Goal: Contribute content

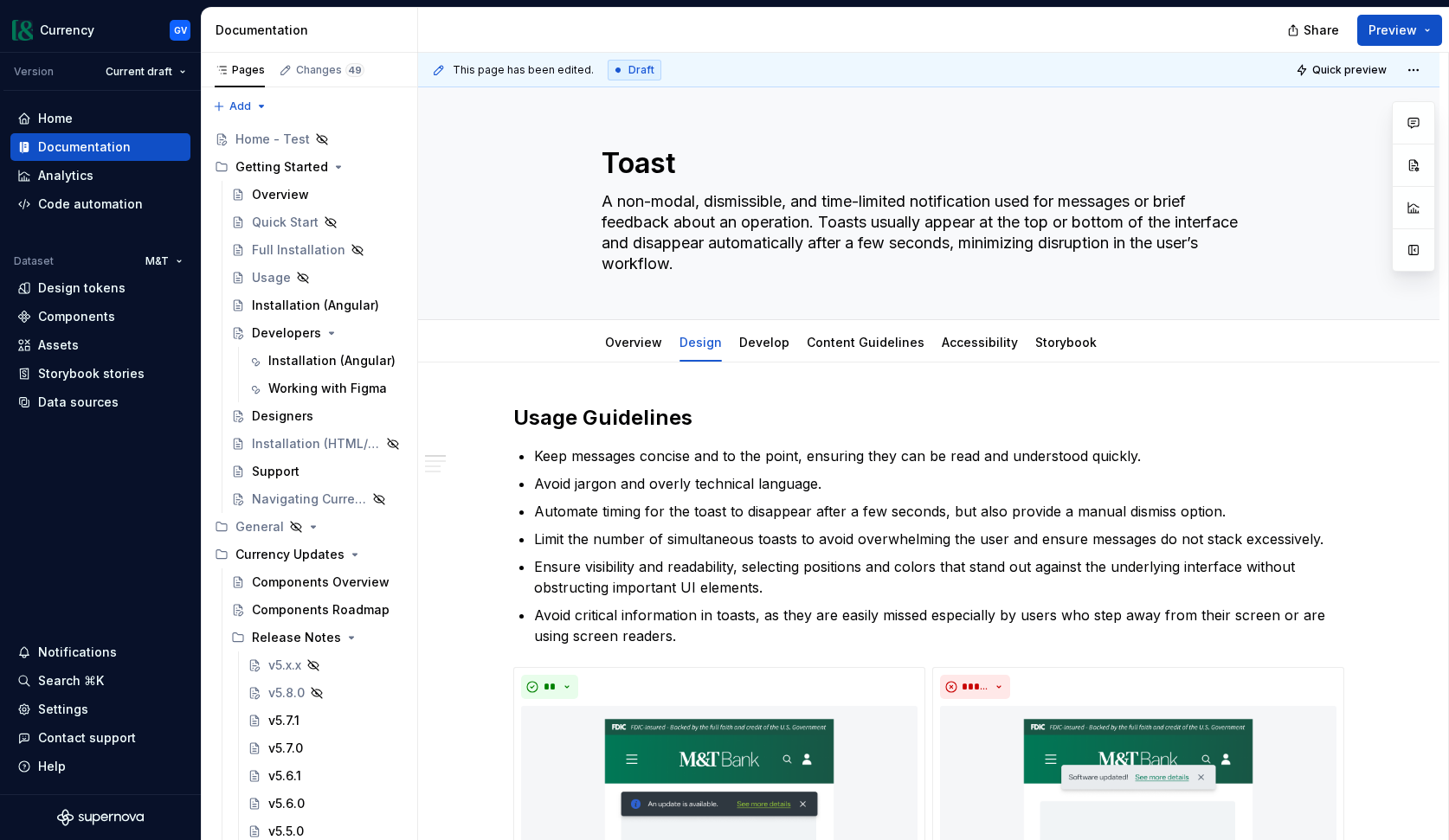
type textarea "*"
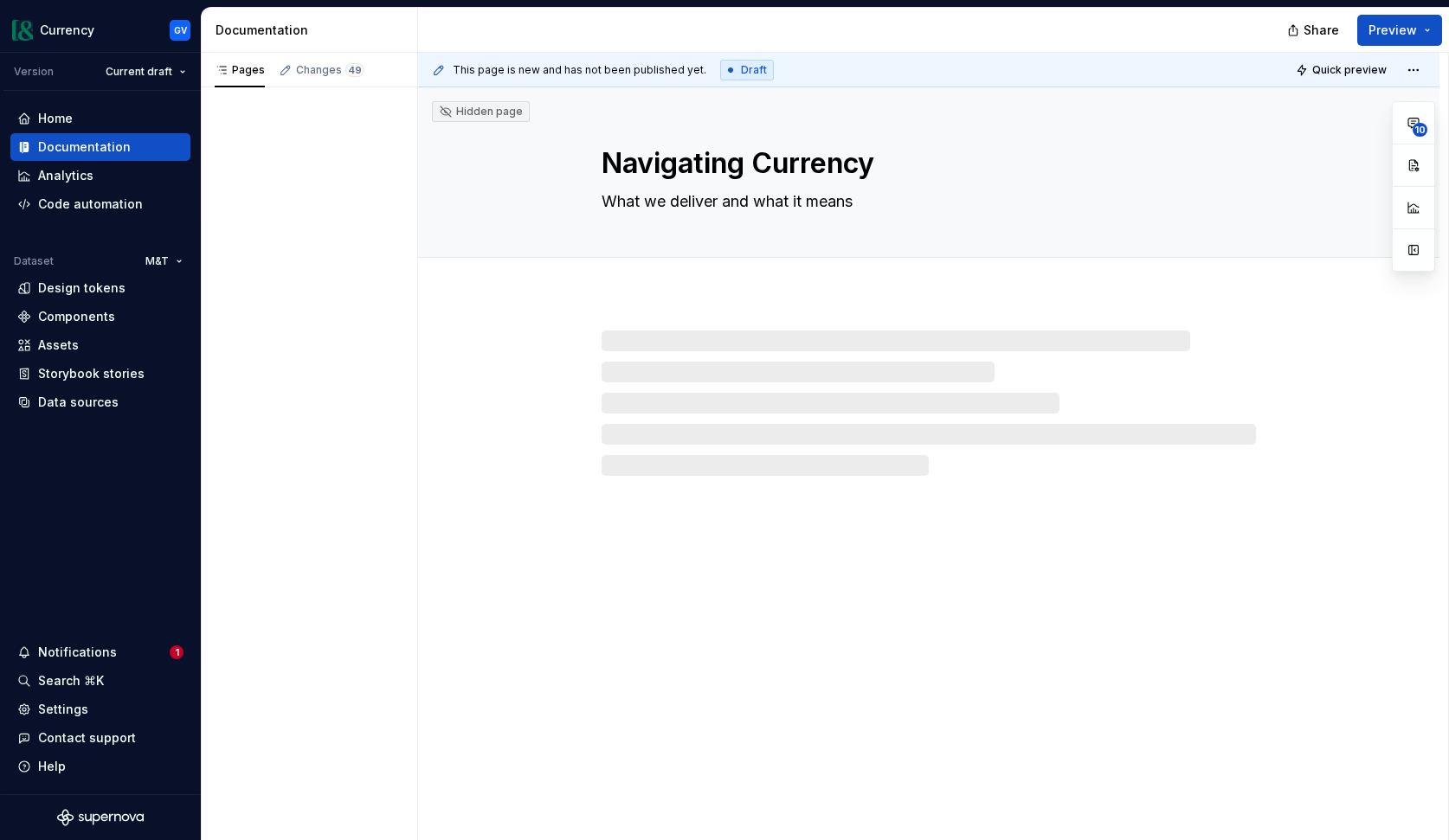
type textarea "*"
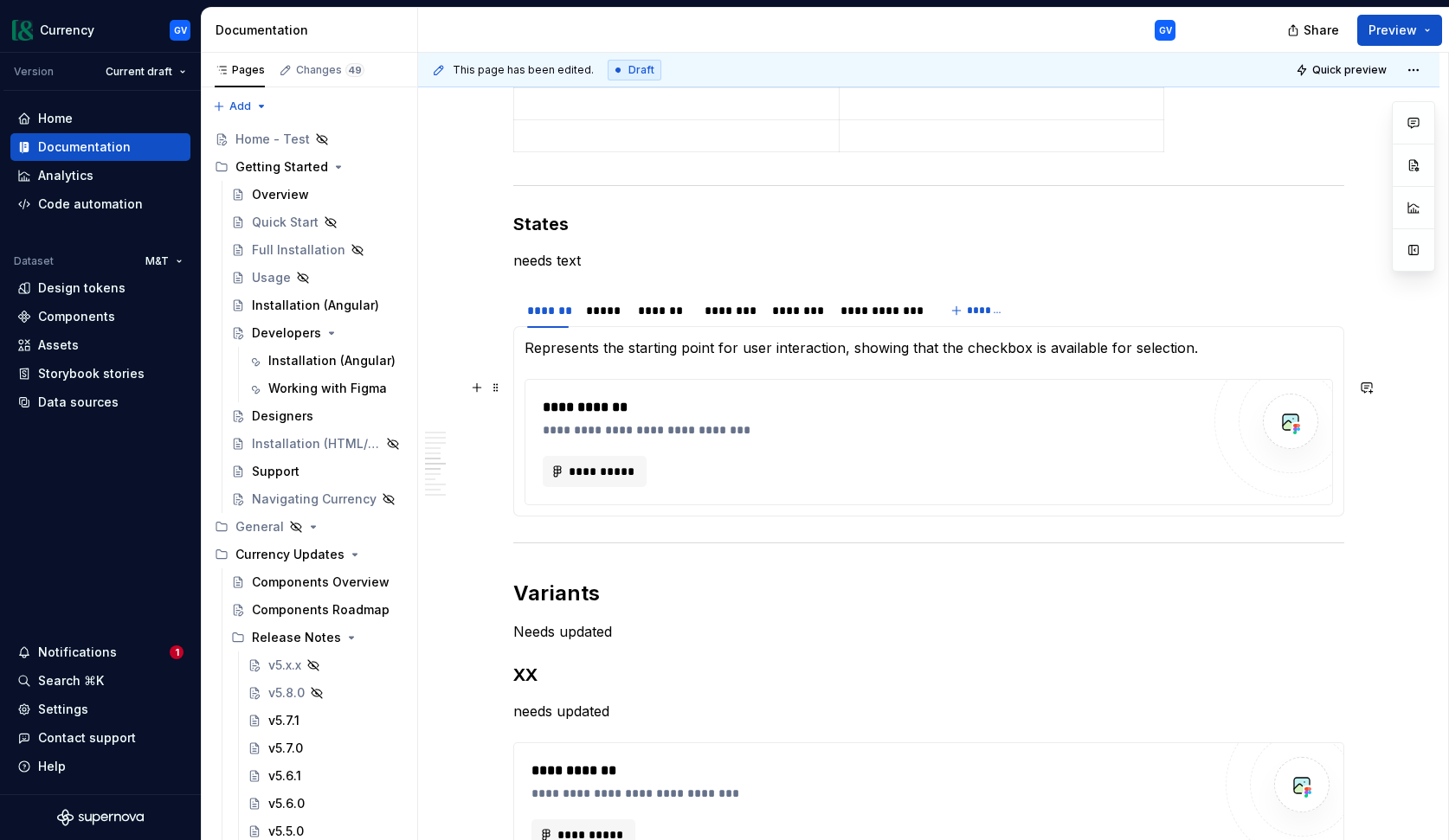
scroll to position [2545, 0]
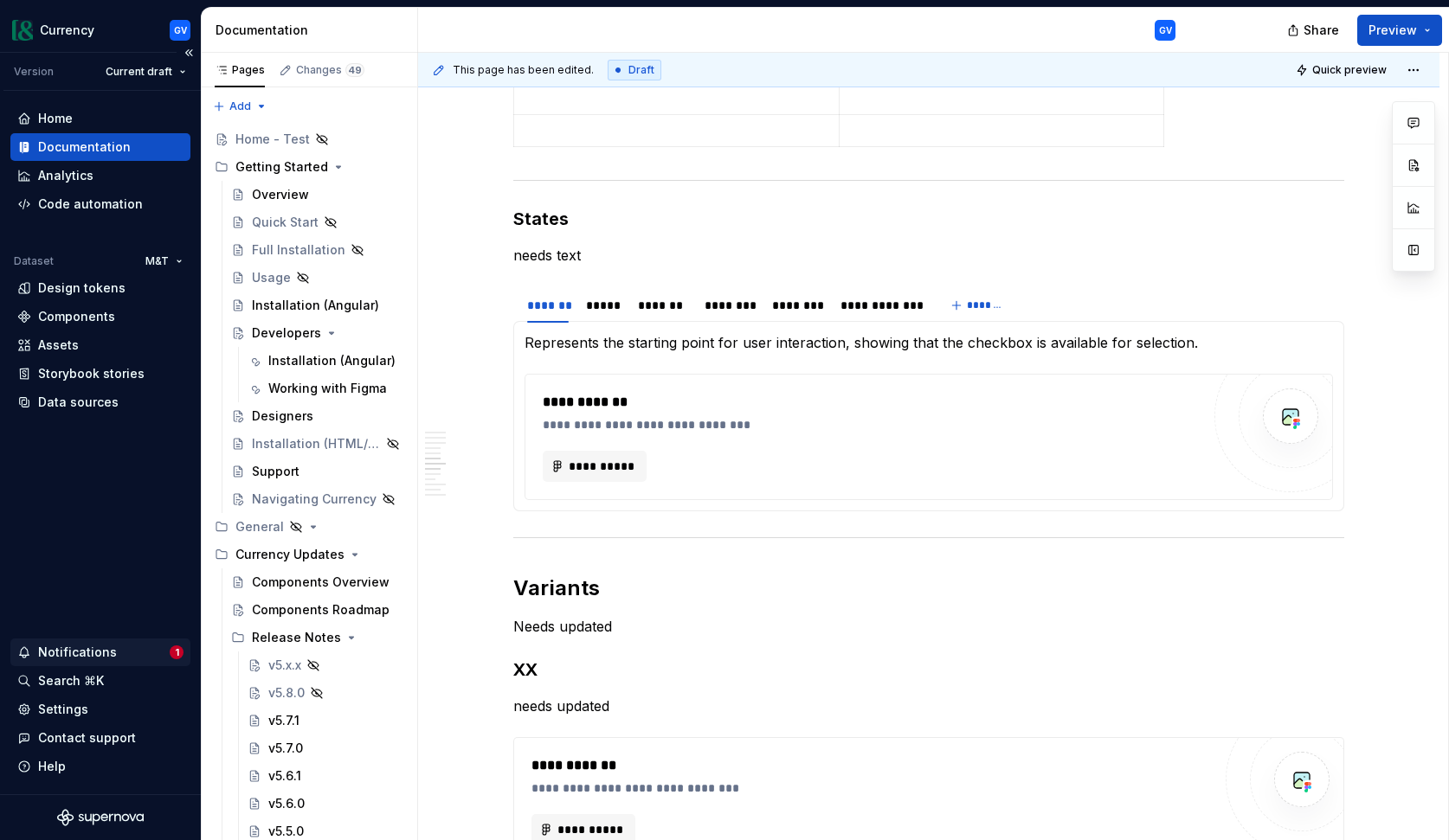
click at [133, 651] on div "Notifications" at bounding box center [94, 652] width 152 height 18
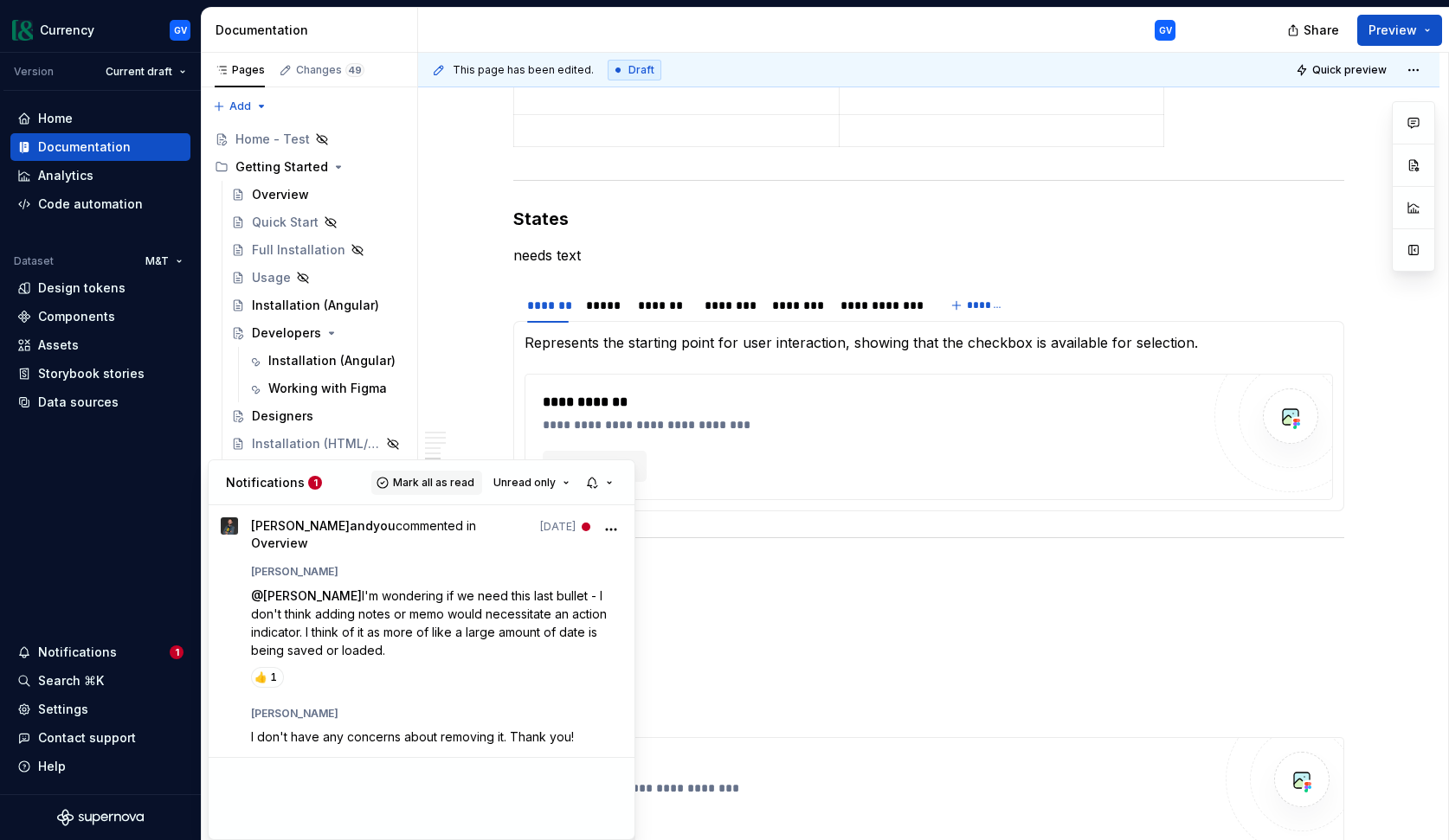
click at [441, 488] on span "Mark all as read" at bounding box center [433, 483] width 81 height 14
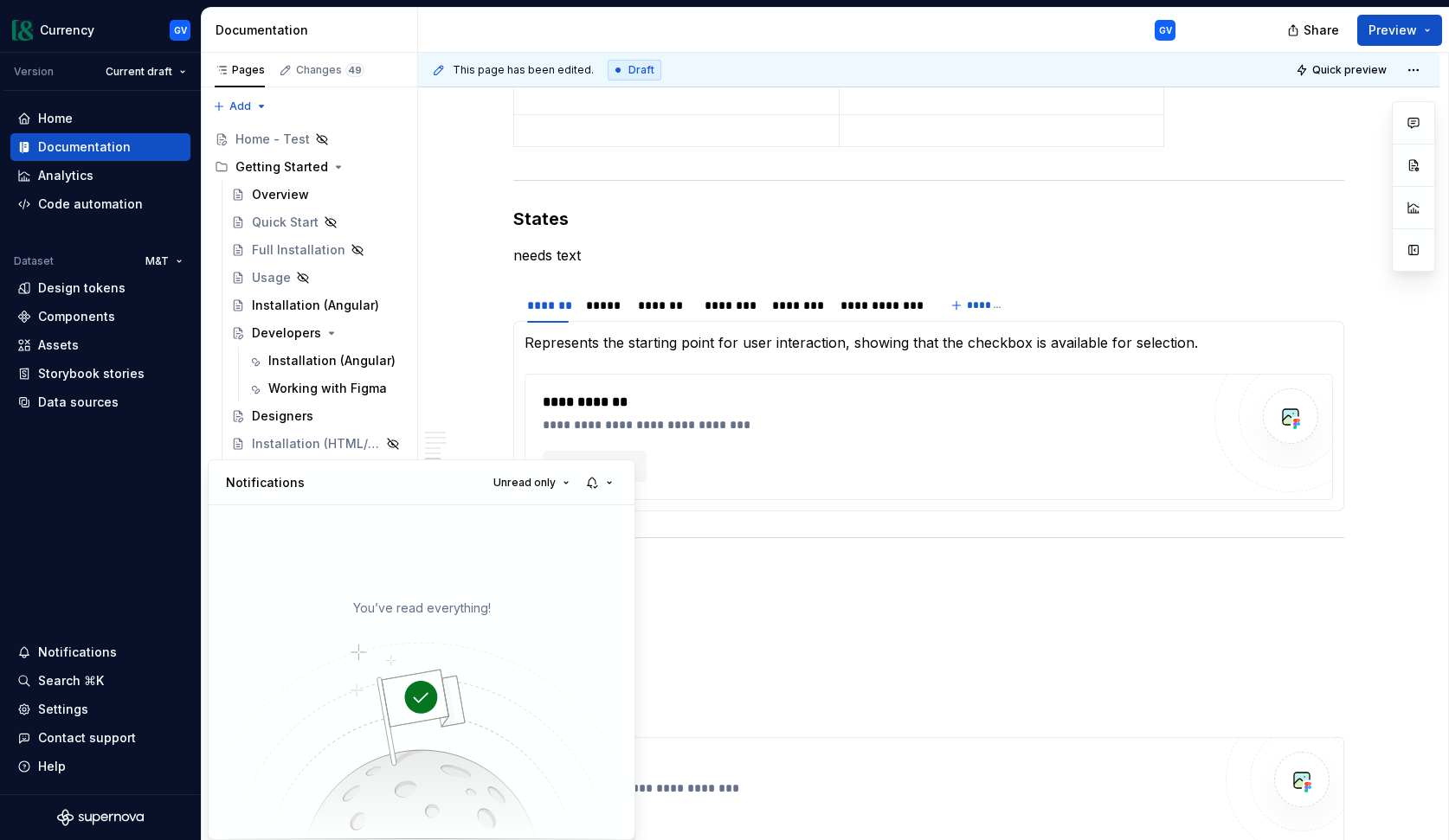
click at [461, 302] on html "Currency GV Version Current draft Home Documentation Analytics Code automation …" at bounding box center [724, 420] width 1449 height 840
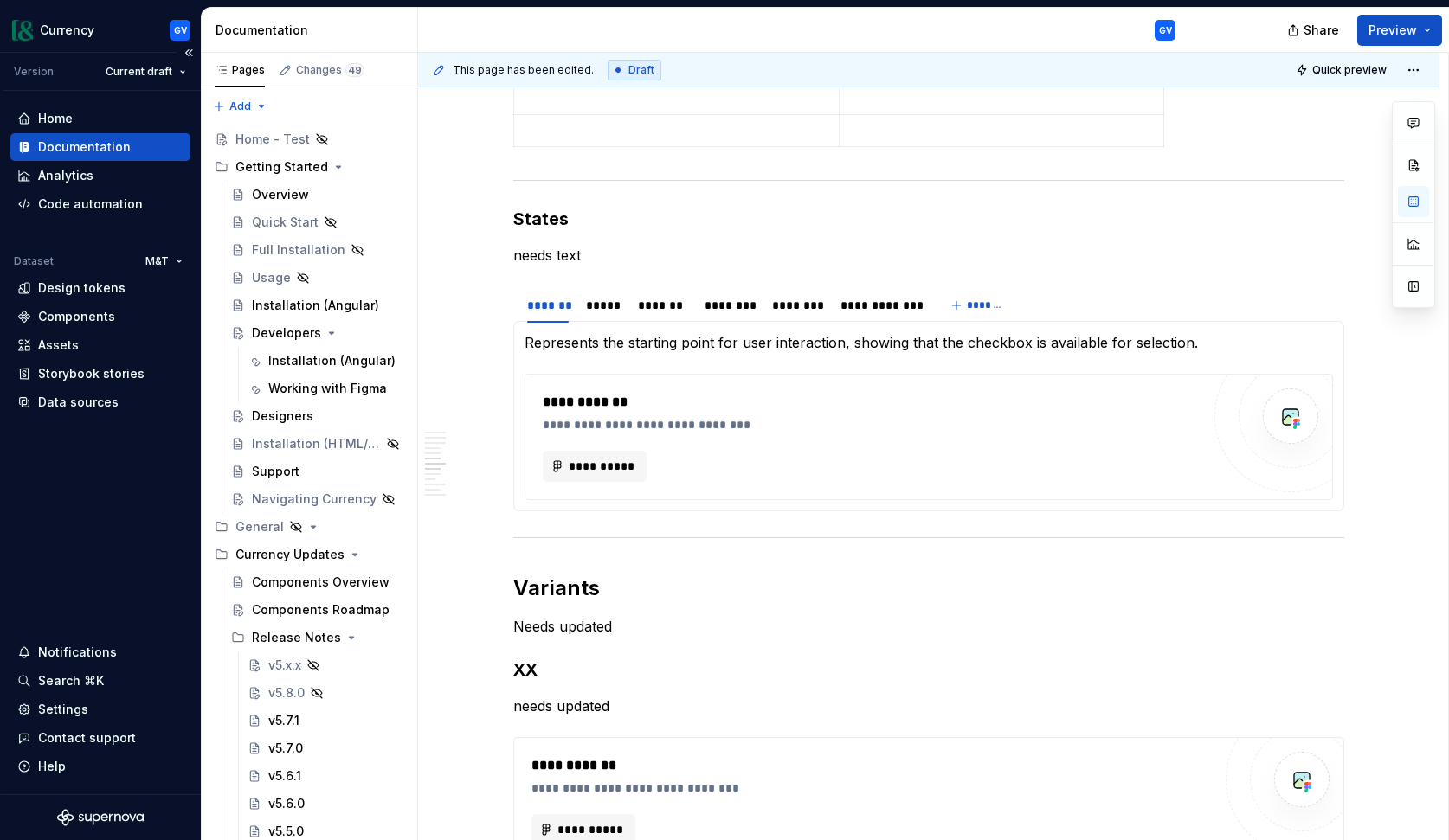
type textarea "*"
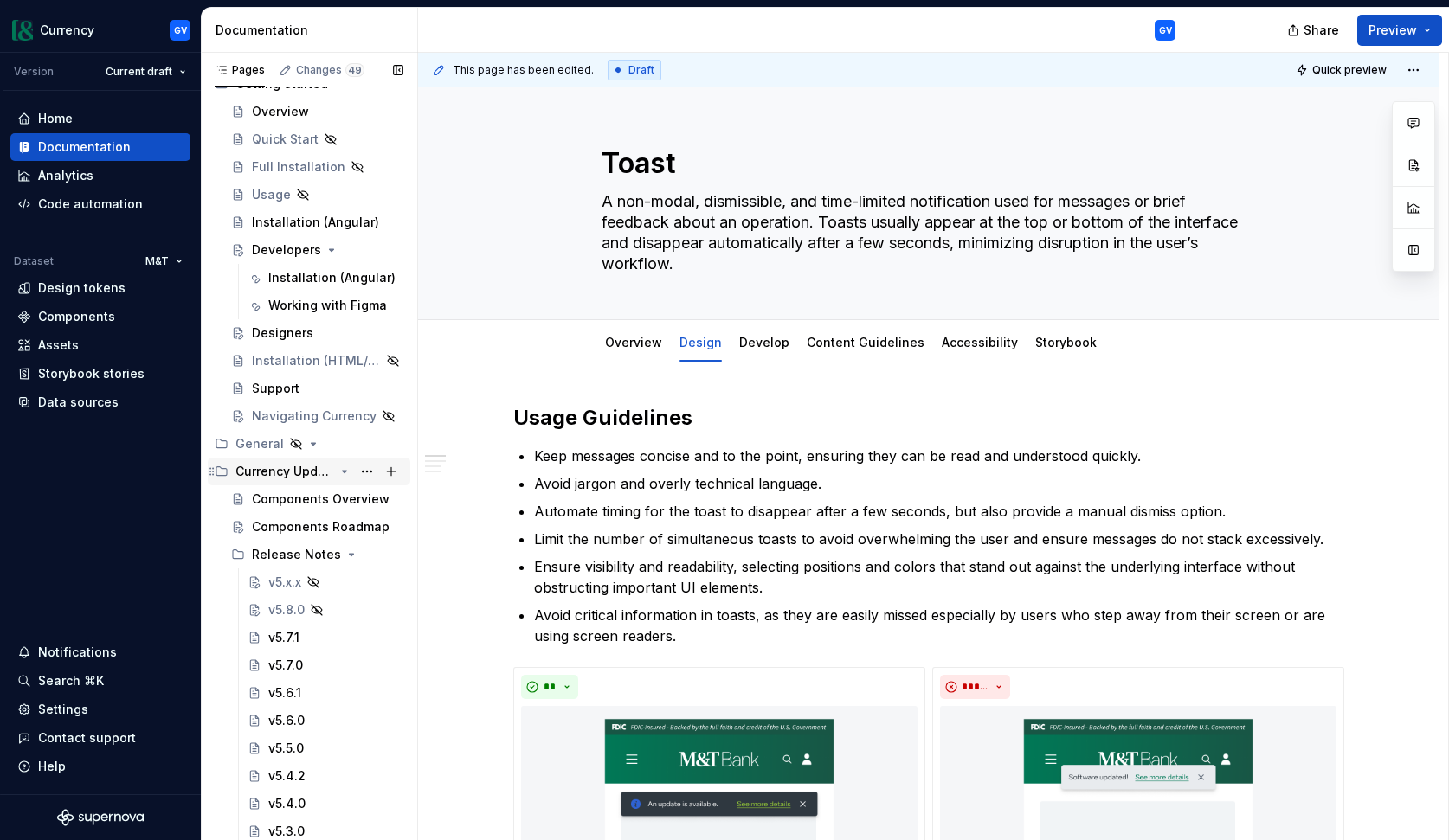
type textarea "*"
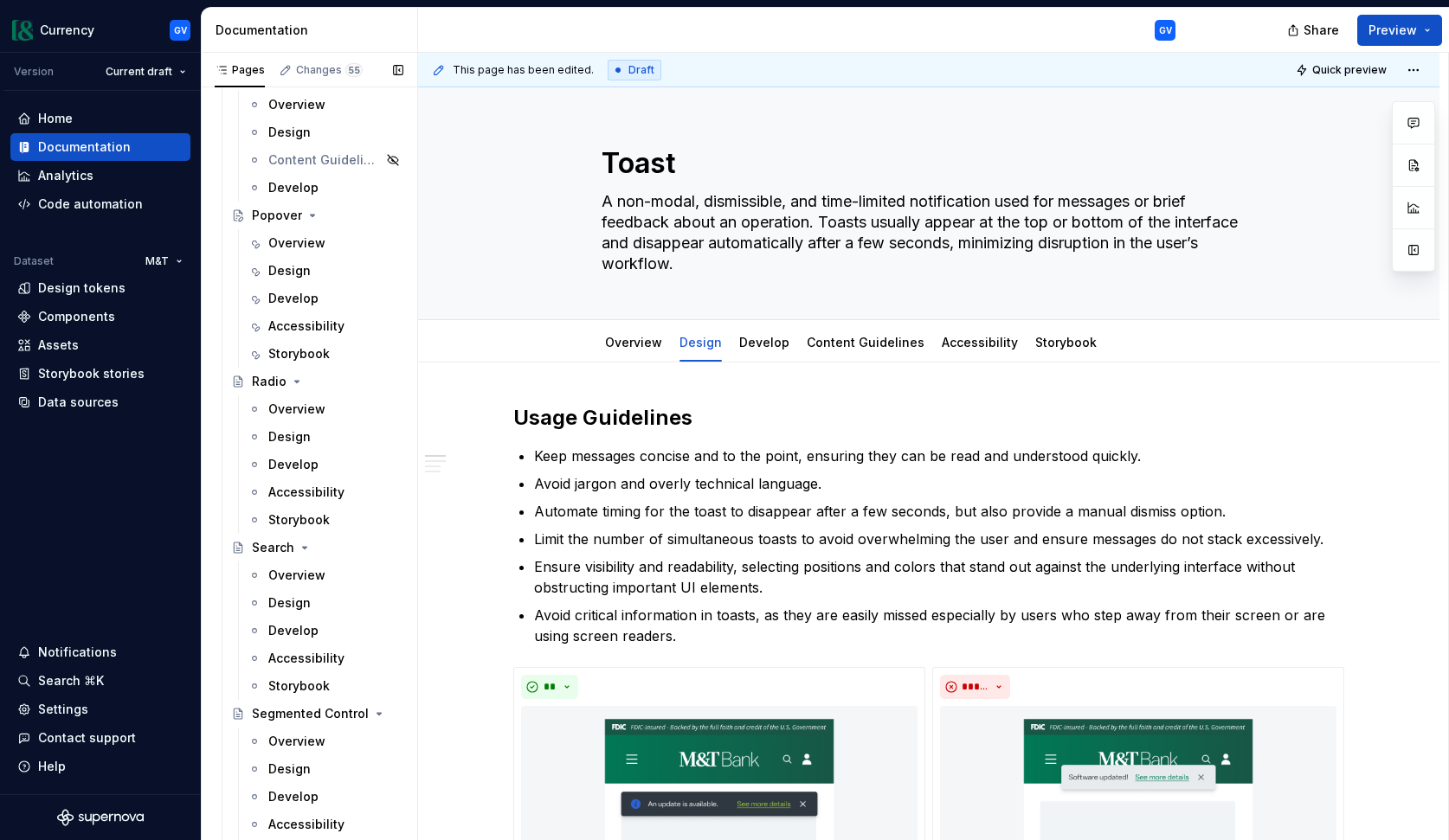
scroll to position [6443, 0]
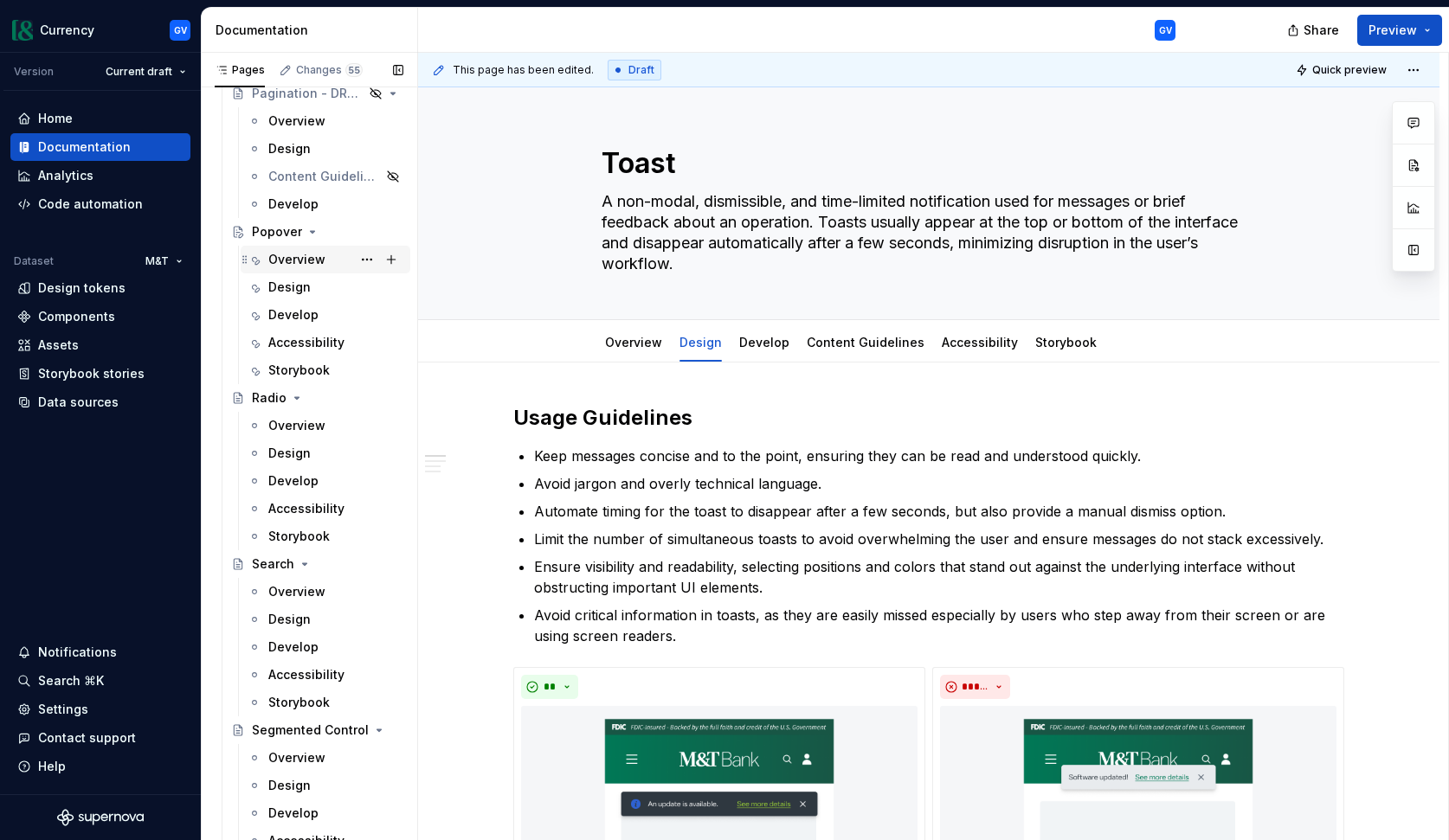
click at [311, 263] on div "Overview" at bounding box center [297, 260] width 57 height 18
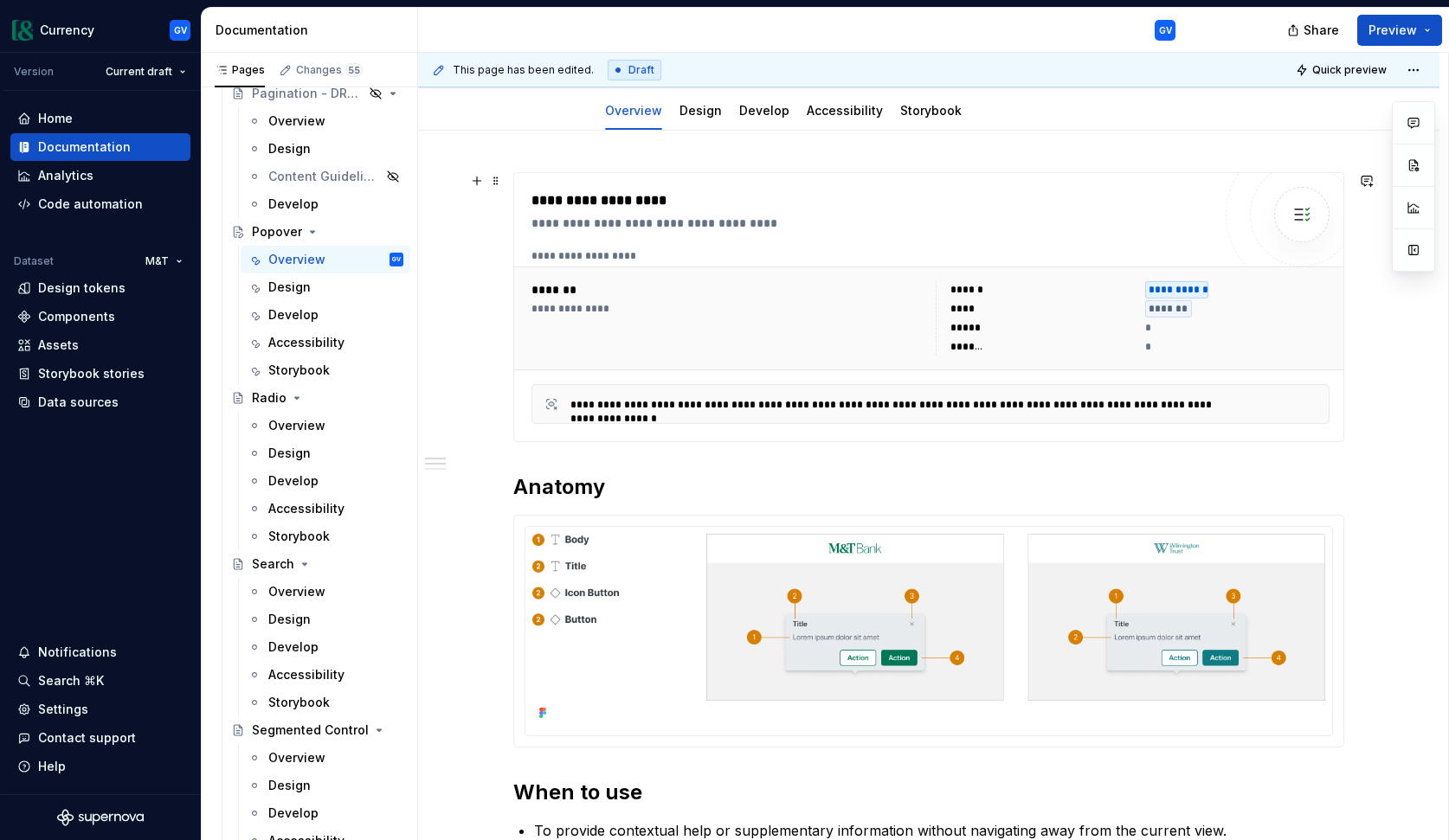
scroll to position [116, 0]
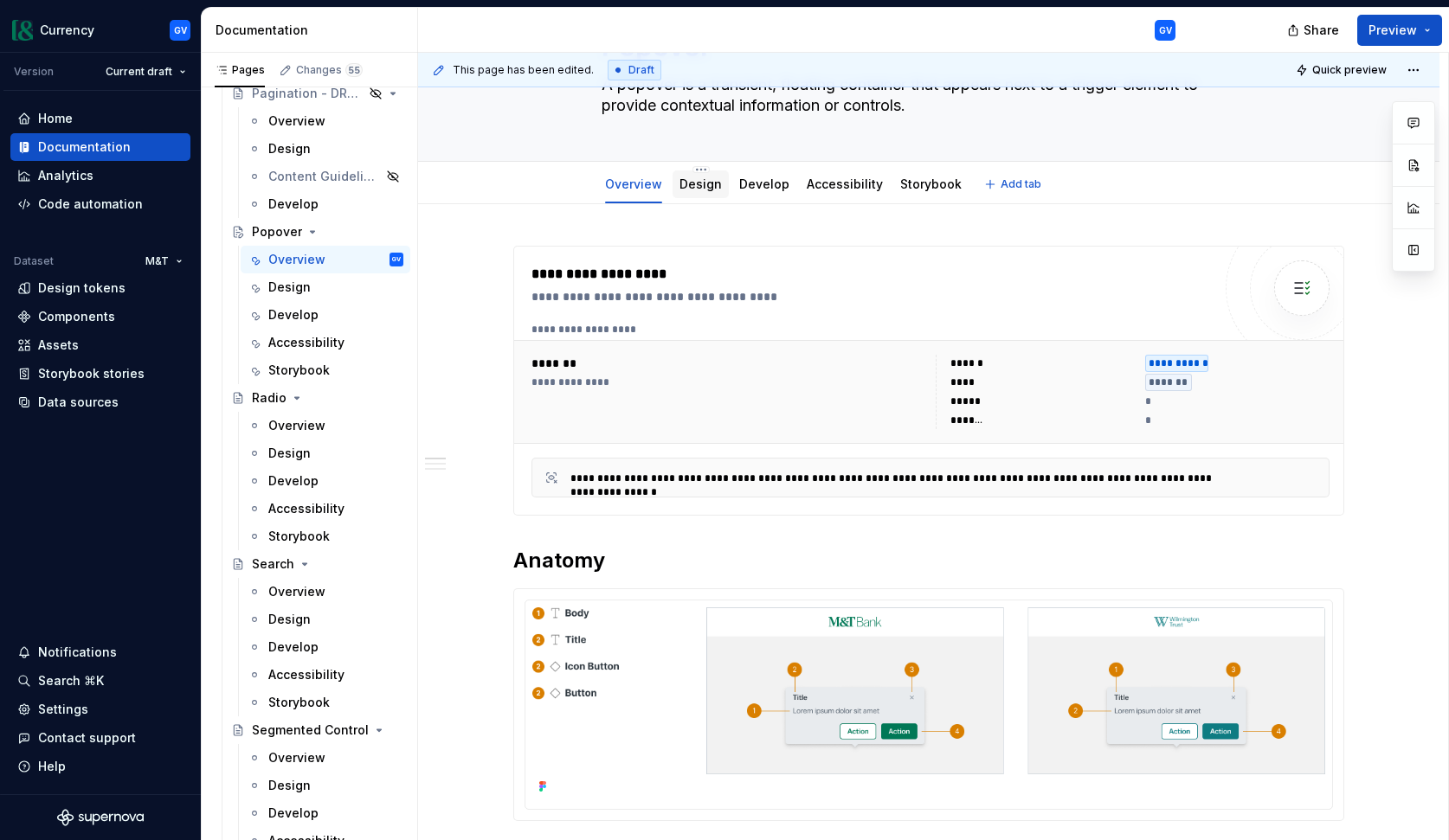
click at [693, 185] on link "Design" at bounding box center [700, 184] width 42 height 15
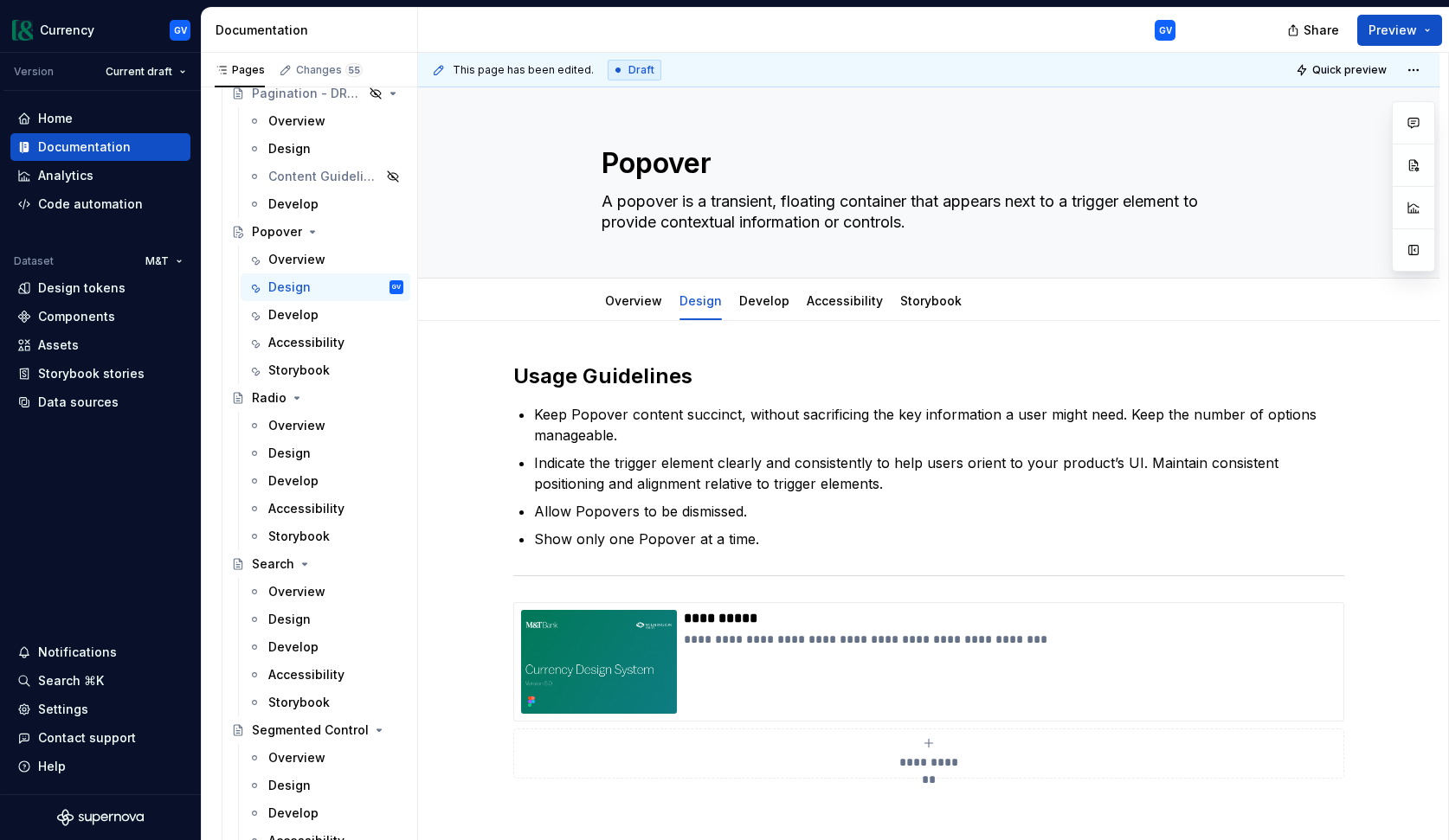
type textarea "*"
